Goal: Task Accomplishment & Management: Complete application form

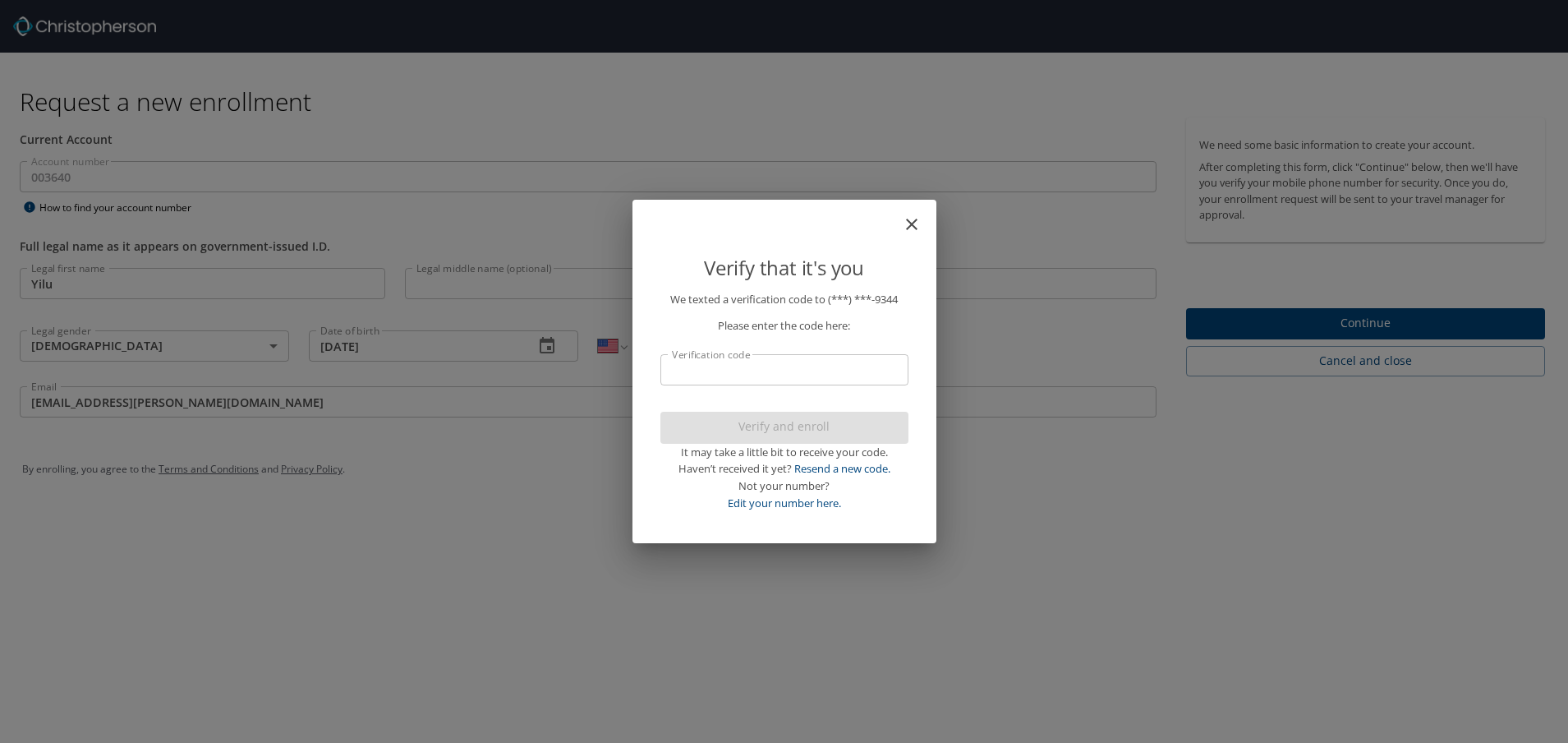
select select "US"
click at [778, 376] on input "Verification code" at bounding box center [784, 370] width 248 height 31
paste input "233639"
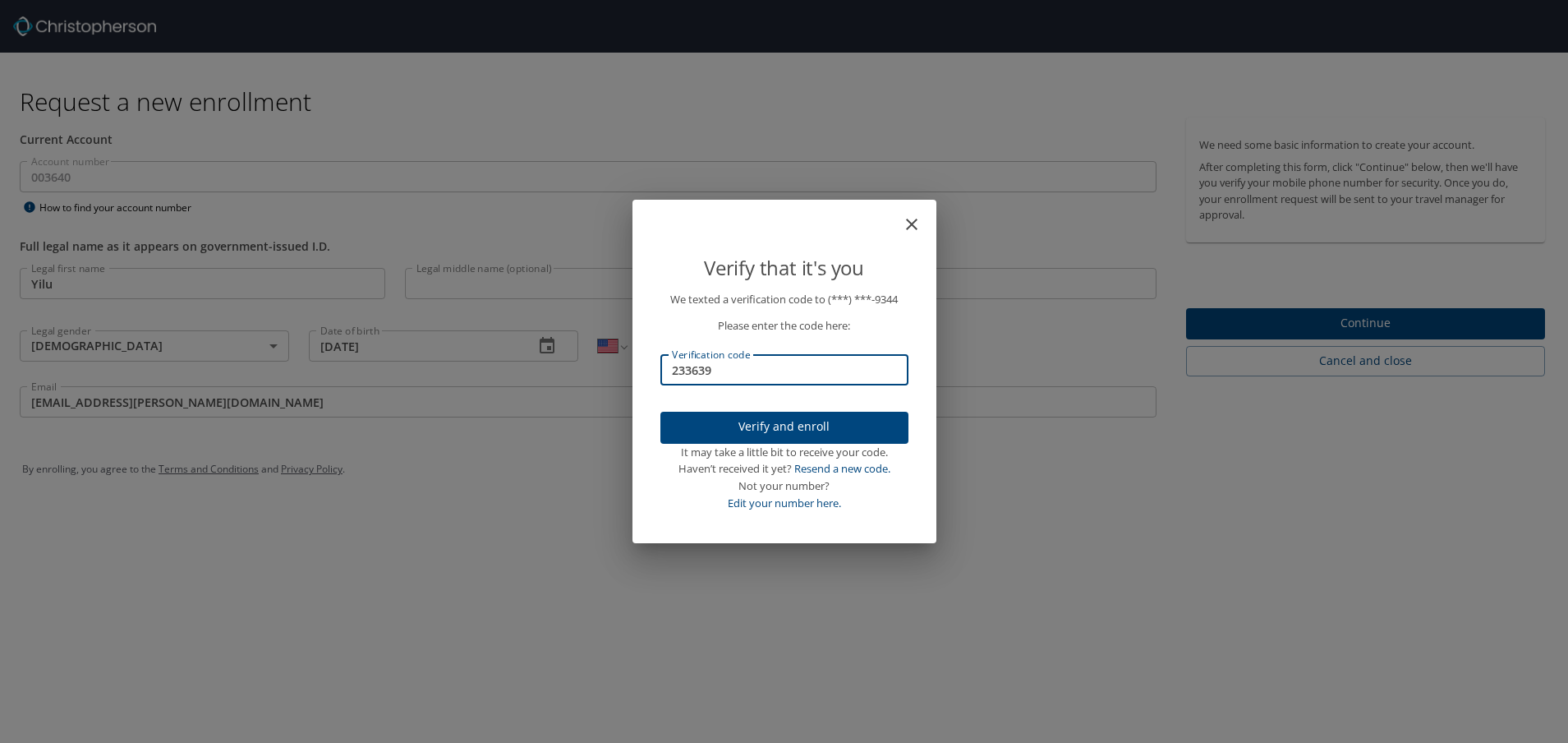
type input "233639"
click at [849, 430] on span "Verify and enroll" at bounding box center [784, 427] width 222 height 21
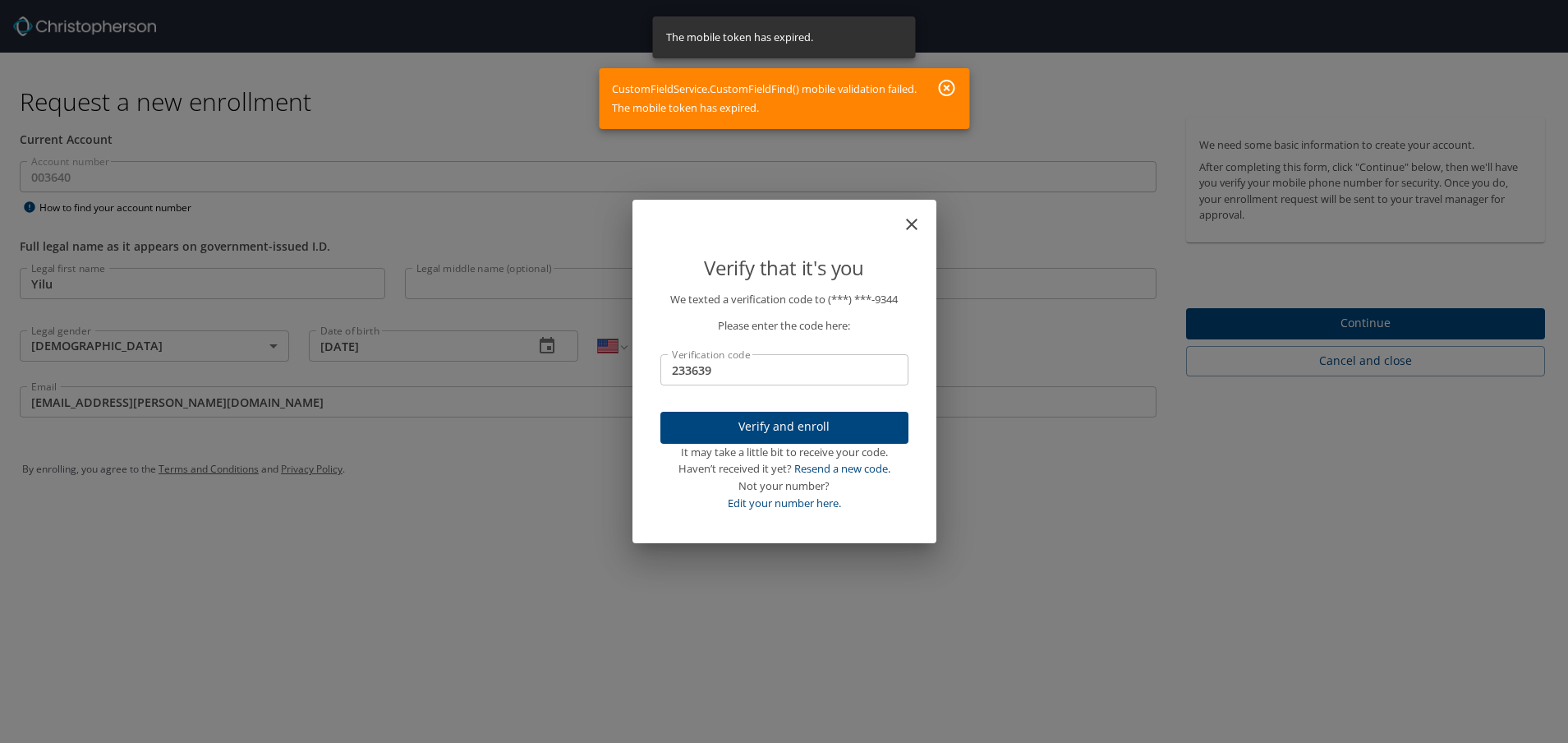
click at [910, 228] on icon "close" at bounding box center [911, 224] width 11 height 11
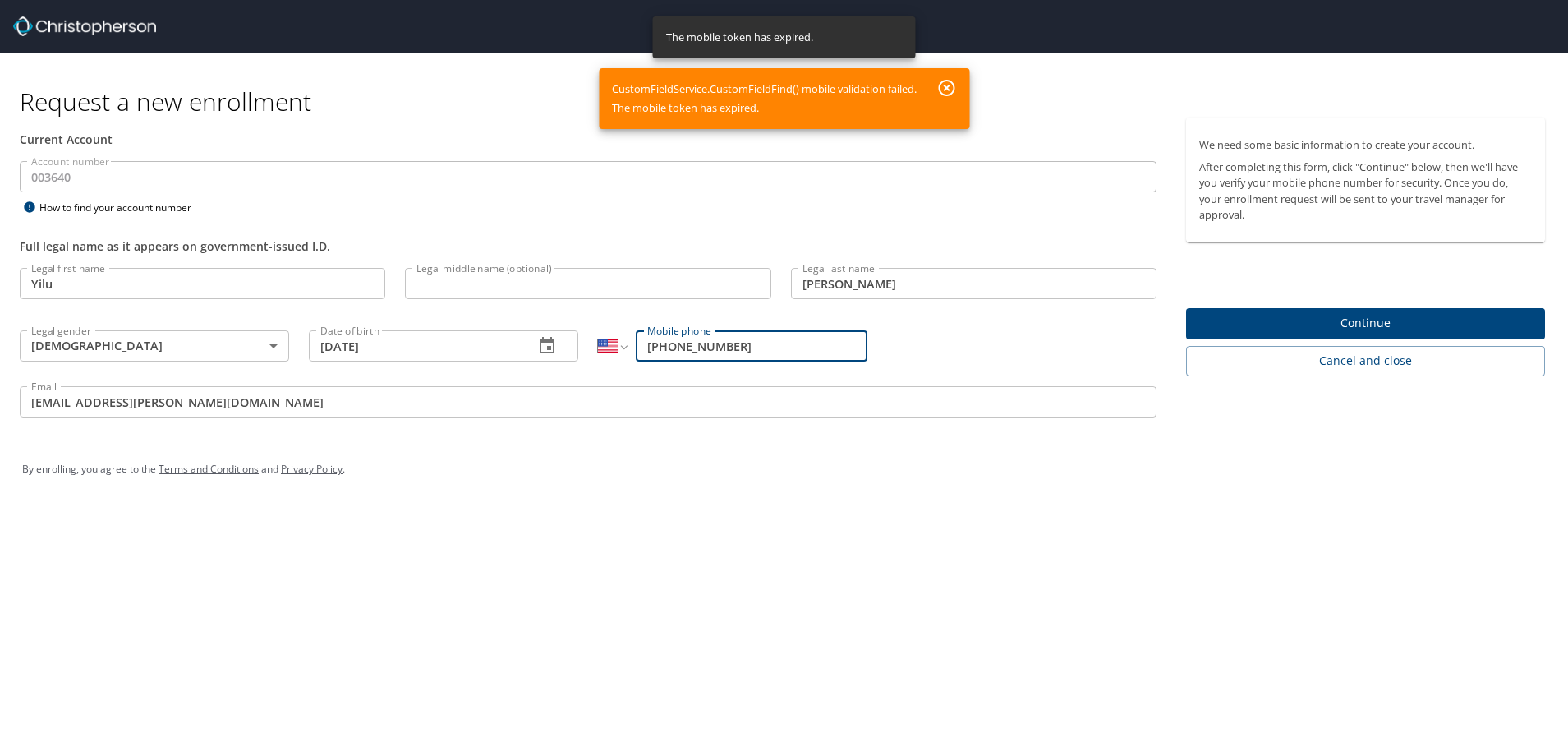
drag, startPoint x: 577, startPoint y: 522, endPoint x: 779, endPoint y: 486, distance: 205.2
click at [585, 520] on div "Request a new enrollment Current Account Account number 003640 Account number H…" at bounding box center [784, 371] width 1568 height 743
click at [1371, 324] on span "Continue" at bounding box center [1366, 323] width 333 height 21
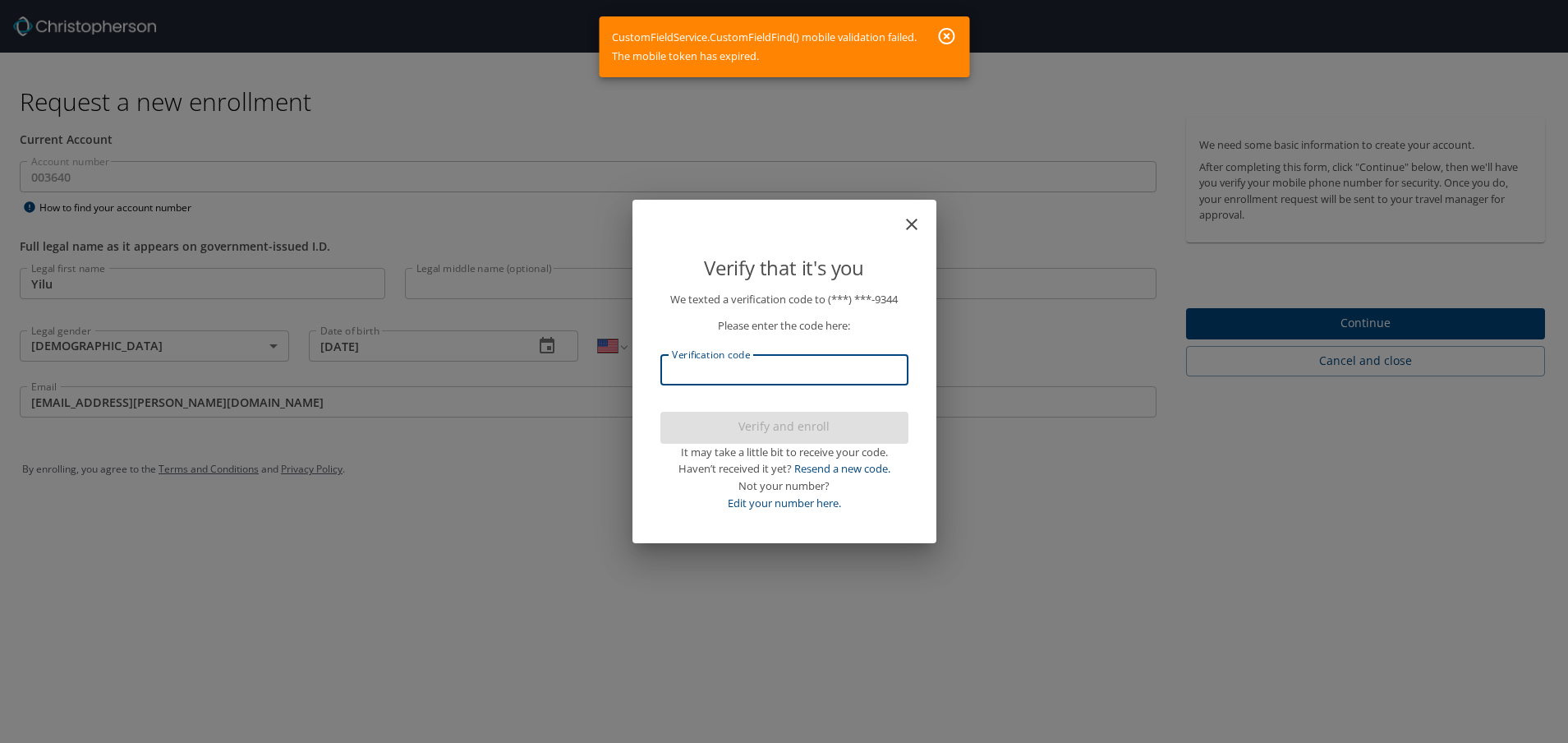
click at [784, 371] on input "Verification code" at bounding box center [784, 370] width 248 height 31
paste input "750023"
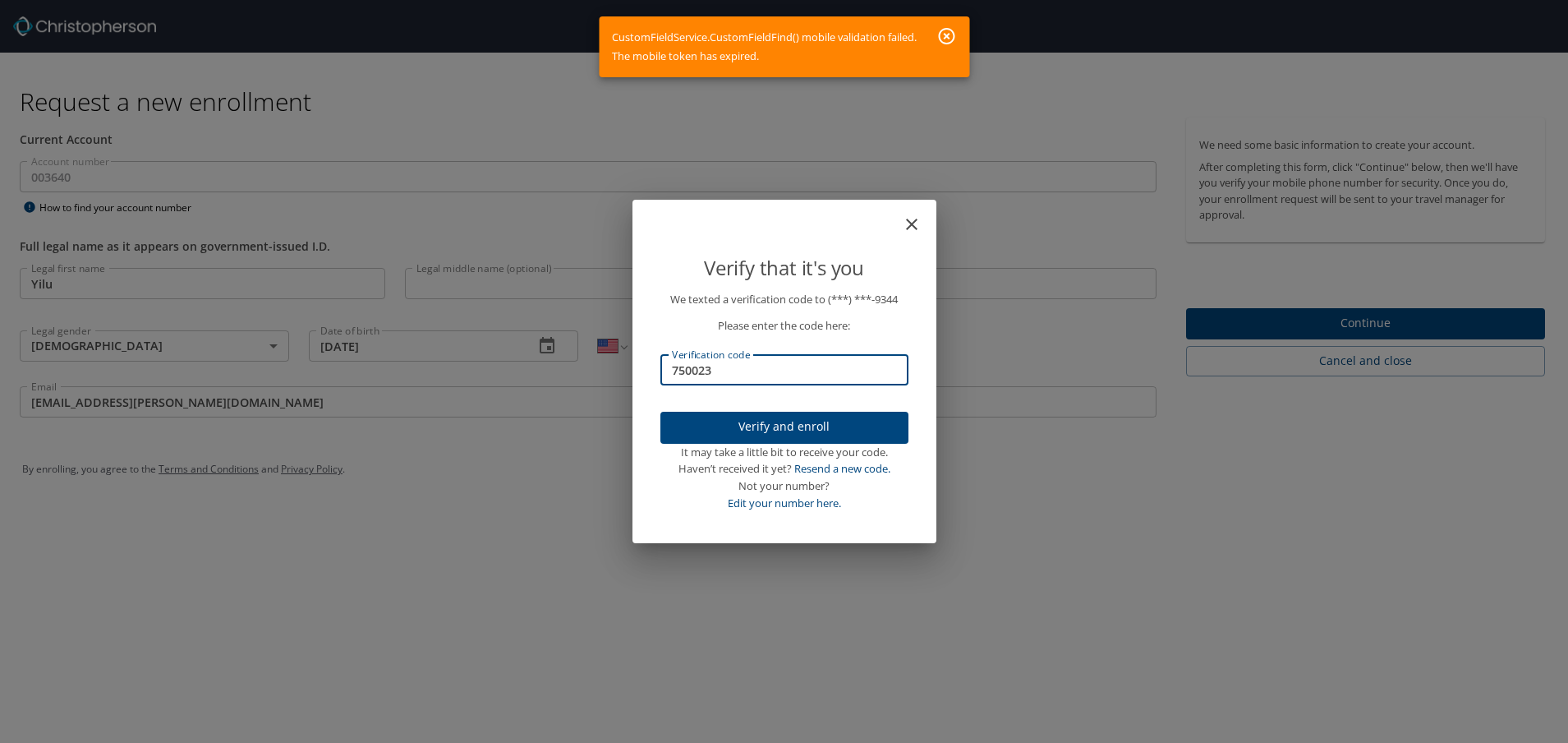
type input "750023"
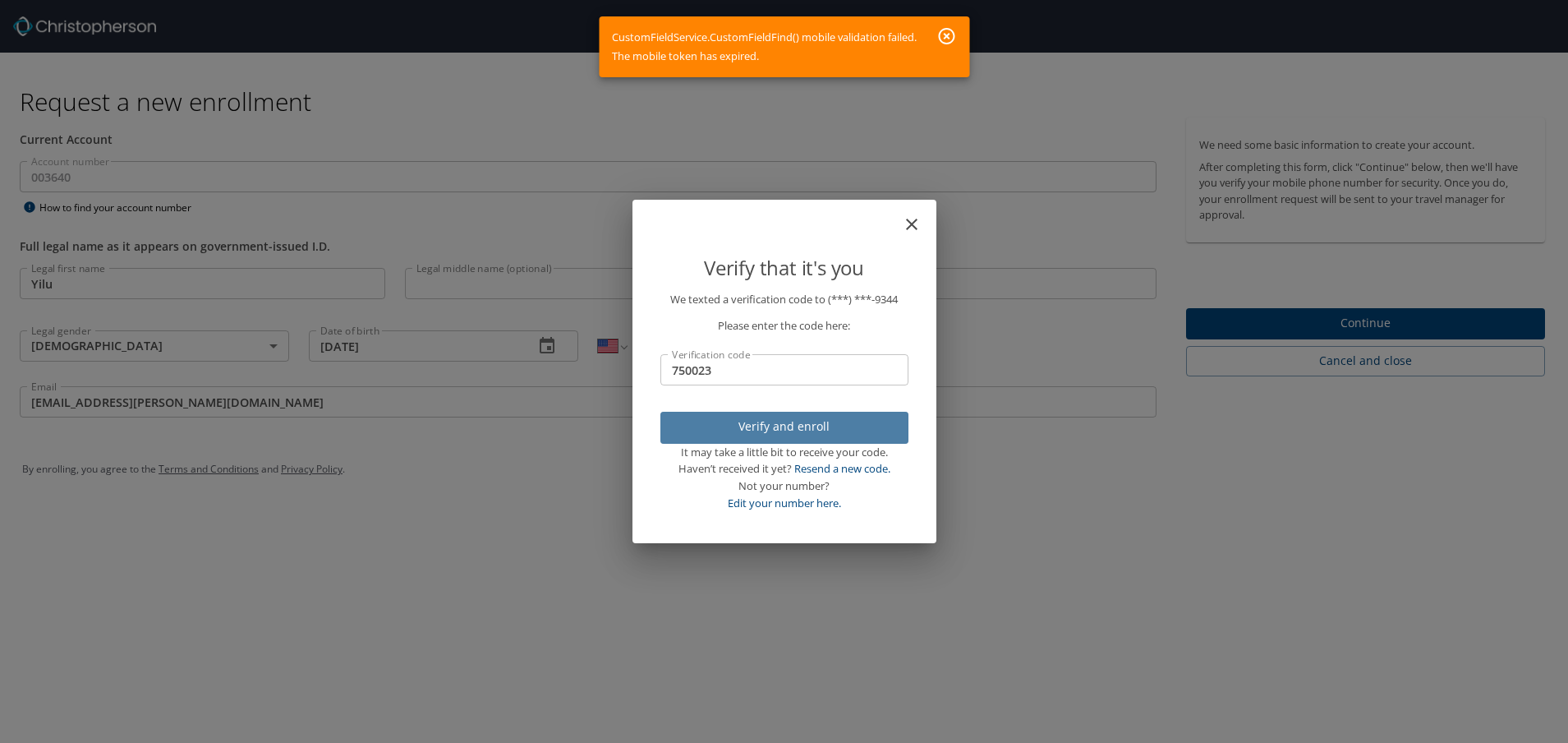
click at [852, 431] on span "Verify and enroll" at bounding box center [784, 427] width 222 height 21
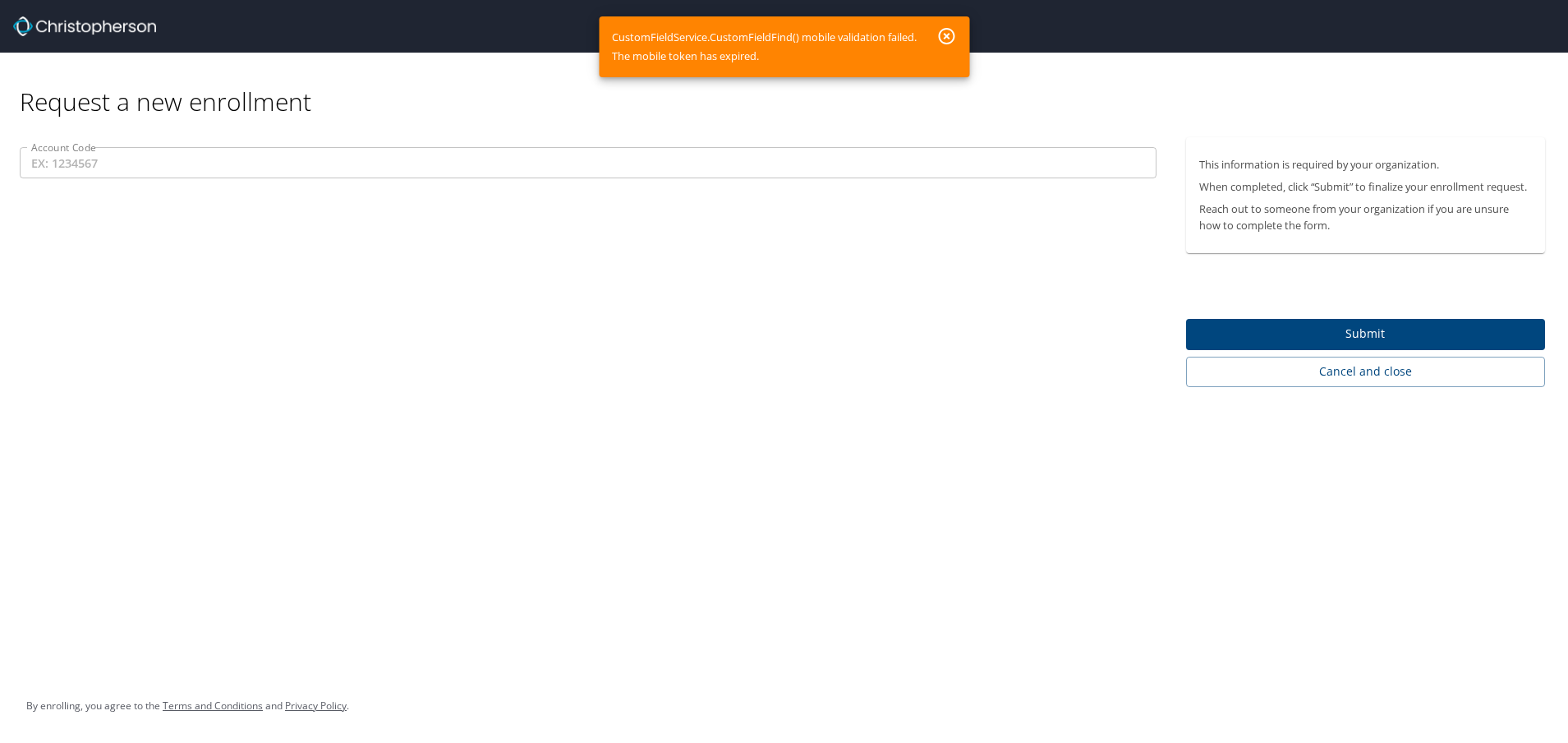
click at [1268, 337] on span "Submit" at bounding box center [1366, 334] width 333 height 21
